Goal: Transaction & Acquisition: Purchase product/service

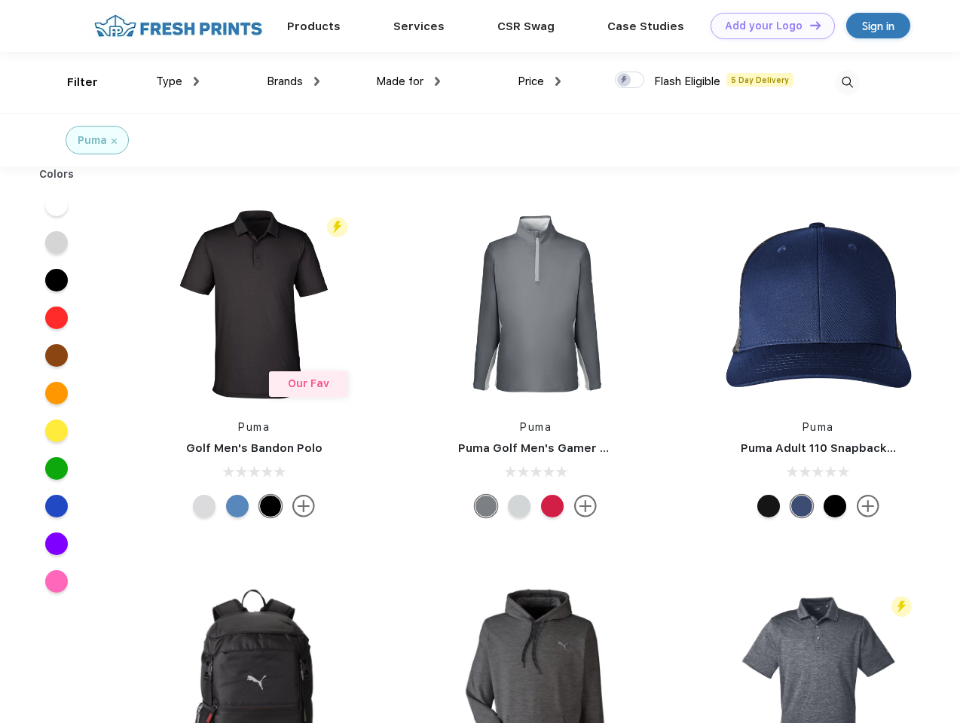
click at [767, 26] on link "Add your Logo Design Tool" at bounding box center [773, 26] width 124 height 26
click at [0, 0] on div "Design Tool" at bounding box center [0, 0] width 0 height 0
click at [809, 25] on link "Add your Logo Design Tool" at bounding box center [773, 26] width 124 height 26
click at [72, 82] on div "Filter" at bounding box center [82, 82] width 31 height 17
click at [178, 81] on span "Type" at bounding box center [169, 82] width 26 height 14
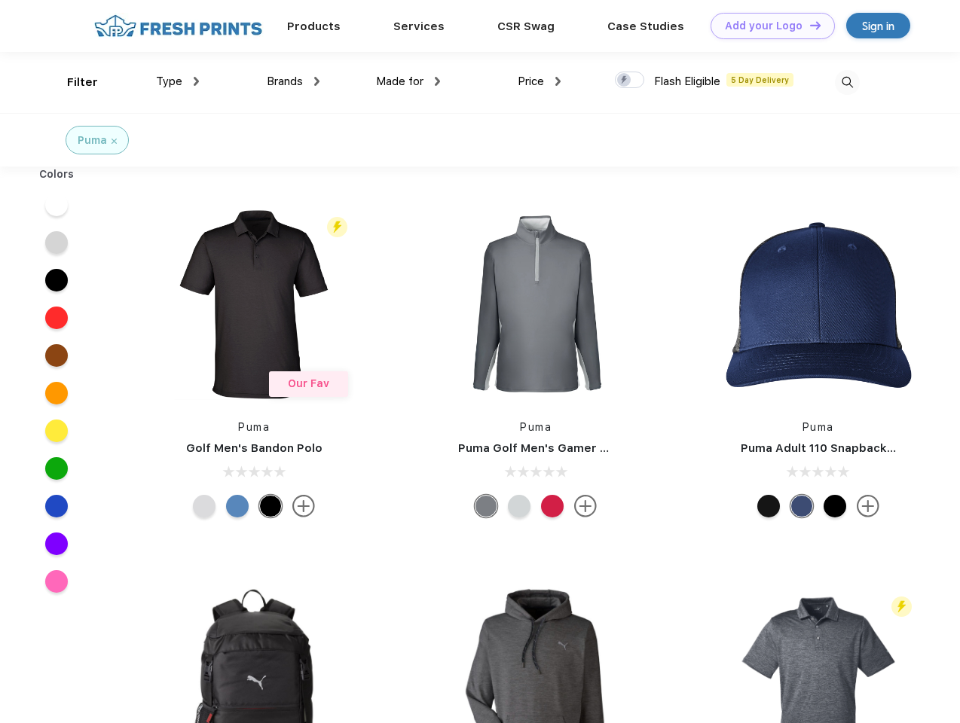
click at [293, 81] on span "Brands" at bounding box center [285, 82] width 36 height 14
click at [408, 81] on span "Made for" at bounding box center [399, 82] width 47 height 14
click at [540, 81] on span "Price" at bounding box center [531, 82] width 26 height 14
click at [630, 81] on div at bounding box center [629, 80] width 29 height 17
click at [625, 81] on input "checkbox" at bounding box center [620, 76] width 10 height 10
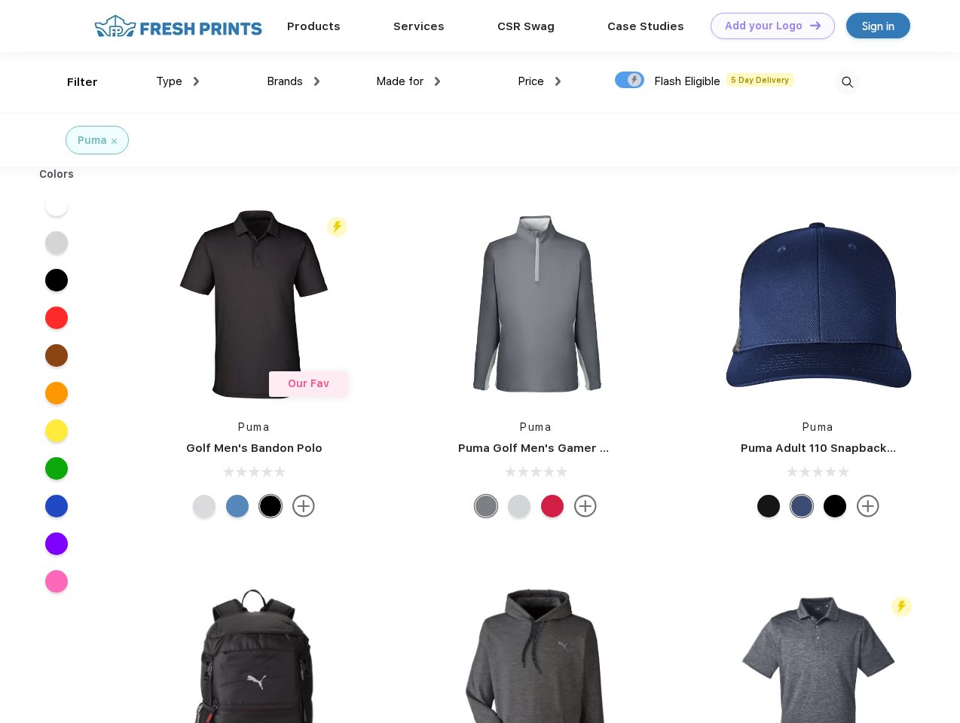
click at [847, 82] on img at bounding box center [847, 82] width 25 height 25
